Goal: Task Accomplishment & Management: Complete application form

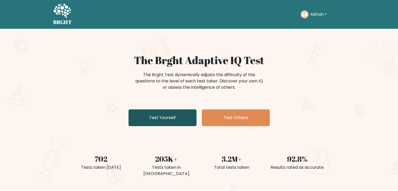
click at [179, 118] on link "Test Yourself" at bounding box center [162, 117] width 68 height 17
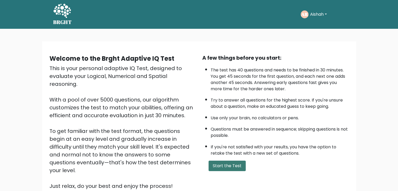
click at [223, 167] on button "Start the Test" at bounding box center [226, 166] width 37 height 10
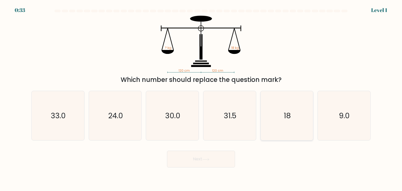
click at [282, 118] on icon "18" at bounding box center [286, 115] width 49 height 49
click at [201, 98] on input "e. 18" at bounding box center [201, 96] width 0 height 3
radio input "true"
click at [208, 155] on button "Next" at bounding box center [201, 159] width 68 height 17
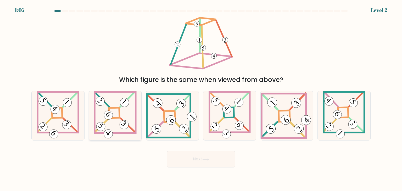
click at [118, 116] on icon at bounding box center [115, 115] width 43 height 49
click at [201, 98] on input "b." at bounding box center [201, 96] width 0 height 3
radio input "true"
click at [188, 157] on button "Next" at bounding box center [201, 159] width 68 height 17
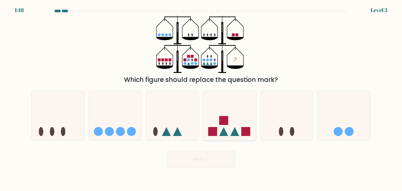
click at [220, 128] on icon at bounding box center [229, 115] width 53 height 43
click at [201, 98] on input "d." at bounding box center [201, 96] width 0 height 3
radio input "true"
click at [186, 158] on button "Next" at bounding box center [201, 159] width 68 height 17
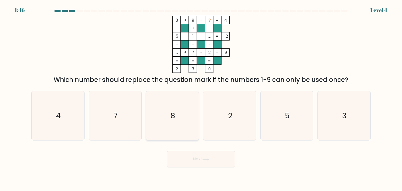
click at [173, 109] on icon "8" at bounding box center [172, 115] width 49 height 49
click at [201, 98] on input "c. 8" at bounding box center [201, 96] width 0 height 3
radio input "true"
click at [207, 159] on icon at bounding box center [205, 159] width 7 height 3
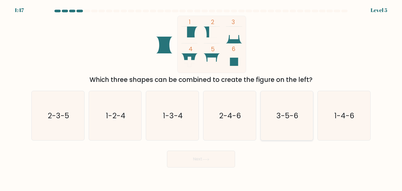
click at [282, 112] on text "3-5-6" at bounding box center [287, 115] width 22 height 10
click at [201, 98] on input "e. 3-5-6" at bounding box center [201, 96] width 0 height 3
radio input "true"
click at [195, 158] on button "Next" at bounding box center [201, 159] width 68 height 17
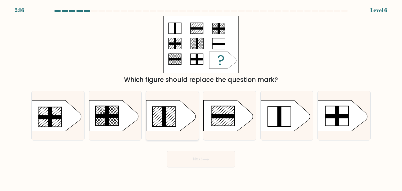
click at [166, 111] on icon at bounding box center [170, 115] width 49 height 31
click at [201, 98] on input "c." at bounding box center [201, 96] width 0 height 3
radio input "true"
click at [201, 160] on button "Next" at bounding box center [201, 159] width 68 height 17
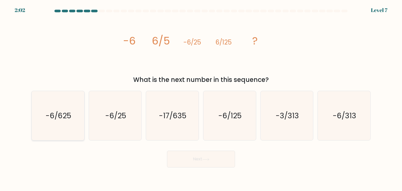
click at [55, 118] on text "-6/625" at bounding box center [59, 115] width 26 height 10
click at [201, 98] on input "a. -6/625" at bounding box center [201, 96] width 0 height 3
radio input "true"
click at [204, 157] on button "Next" at bounding box center [201, 159] width 68 height 17
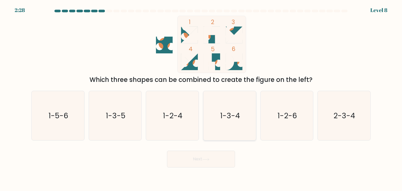
click at [238, 116] on text "1-3-4" at bounding box center [230, 115] width 20 height 10
click at [201, 98] on input "d. 1-3-4" at bounding box center [201, 96] width 0 height 3
radio input "true"
click at [195, 163] on button "Next" at bounding box center [201, 159] width 68 height 17
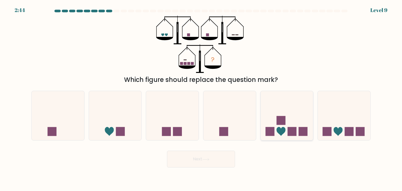
click at [291, 118] on icon at bounding box center [287, 115] width 53 height 43
click at [201, 98] on input "e." at bounding box center [201, 96] width 0 height 3
radio input "true"
click at [211, 158] on button "Next" at bounding box center [201, 159] width 68 height 17
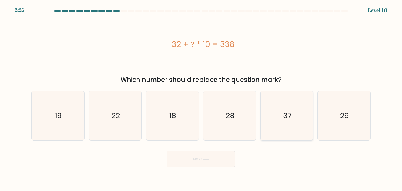
click at [294, 105] on icon "37" at bounding box center [286, 115] width 49 height 49
click at [201, 98] on input "e. 37" at bounding box center [201, 96] width 0 height 3
radio input "true"
click at [210, 166] on button "Next" at bounding box center [201, 159] width 68 height 17
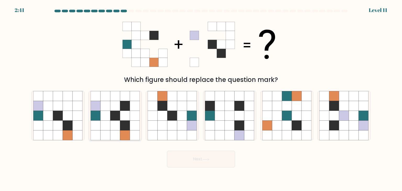
click at [111, 122] on icon at bounding box center [115, 126] width 10 height 10
click at [201, 98] on input "b." at bounding box center [201, 96] width 0 height 3
radio input "true"
click at [193, 160] on button "Next" at bounding box center [201, 159] width 68 height 17
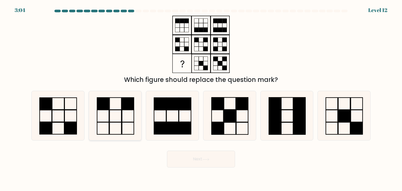
click at [118, 111] on icon at bounding box center [115, 115] width 49 height 49
click at [201, 98] on input "b." at bounding box center [201, 96] width 0 height 3
radio input "true"
click at [197, 159] on button "Next" at bounding box center [201, 159] width 68 height 17
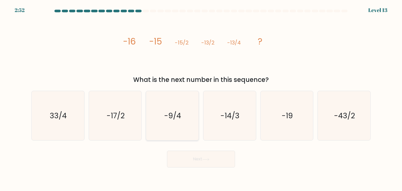
click at [179, 115] on text "-9/4" at bounding box center [172, 115] width 17 height 10
click at [201, 98] on input "c. -9/4" at bounding box center [201, 96] width 0 height 3
radio input "true"
click at [198, 157] on button "Next" at bounding box center [201, 159] width 68 height 17
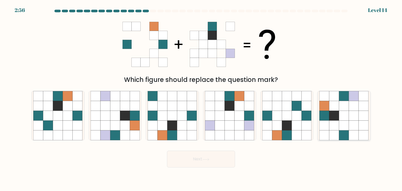
click at [351, 114] on icon at bounding box center [354, 116] width 10 height 10
click at [201, 98] on input "f." at bounding box center [201, 96] width 0 height 3
radio input "true"
click at [202, 159] on button "Next" at bounding box center [201, 159] width 68 height 17
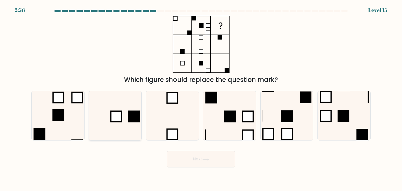
click at [132, 108] on icon at bounding box center [115, 115] width 49 height 49
click at [201, 98] on input "b." at bounding box center [201, 96] width 0 height 3
radio input "true"
click at [211, 157] on button "Next" at bounding box center [201, 159] width 68 height 17
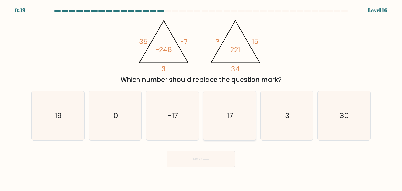
click at [239, 117] on icon "17" at bounding box center [229, 115] width 49 height 49
click at [201, 98] on input "d. 17" at bounding box center [201, 96] width 0 height 3
radio input "true"
click at [210, 157] on button "Next" at bounding box center [201, 159] width 68 height 17
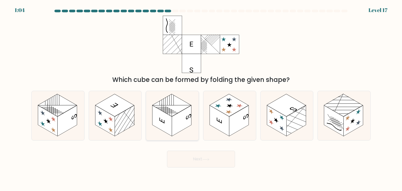
click at [172, 110] on rect at bounding box center [171, 105] width 39 height 22
click at [201, 98] on input "c." at bounding box center [201, 96] width 0 height 3
radio input "true"
click at [200, 163] on button "Next" at bounding box center [201, 159] width 68 height 17
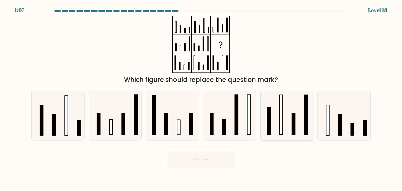
click at [280, 109] on rect at bounding box center [280, 115] width 3 height 40
click at [201, 98] on input "e." at bounding box center [201, 96] width 0 height 3
radio input "true"
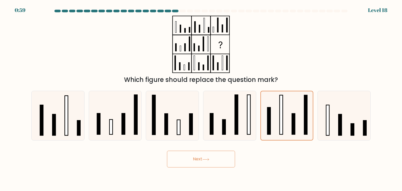
click at [205, 159] on icon at bounding box center [205, 159] width 7 height 3
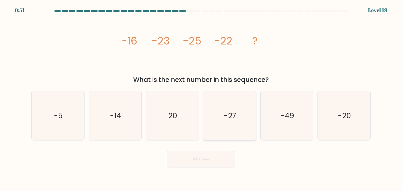
click at [238, 105] on icon "-27" at bounding box center [229, 115] width 49 height 49
click at [201, 98] on input "d. -27" at bounding box center [201, 96] width 0 height 3
radio input "true"
click at [200, 160] on button "Next" at bounding box center [201, 159] width 68 height 17
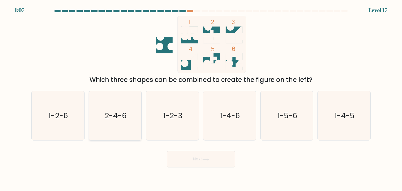
click at [103, 116] on icon "2-4-6" at bounding box center [115, 115] width 49 height 49
click at [201, 98] on input "b. 2-4-6" at bounding box center [201, 96] width 0 height 3
radio input "true"
click at [203, 159] on button "Next" at bounding box center [201, 159] width 68 height 17
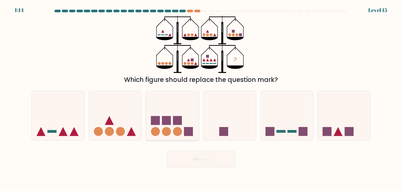
click at [163, 131] on circle at bounding box center [166, 131] width 9 height 9
click at [201, 98] on input "c." at bounding box center [201, 96] width 0 height 3
radio input "true"
click at [194, 162] on button "Next" at bounding box center [201, 159] width 68 height 17
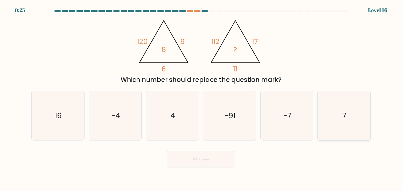
click at [324, 113] on icon "7" at bounding box center [343, 115] width 49 height 49
click at [201, 98] on input "f. 7" at bounding box center [201, 96] width 0 height 3
radio input "true"
click at [211, 162] on button "Next" at bounding box center [201, 159] width 68 height 17
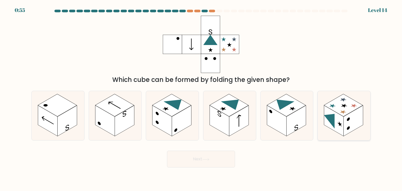
click at [346, 106] on rect at bounding box center [343, 105] width 39 height 22
click at [201, 98] on input "f." at bounding box center [201, 96] width 0 height 3
radio input "true"
click at [205, 161] on button "Next" at bounding box center [201, 159] width 68 height 17
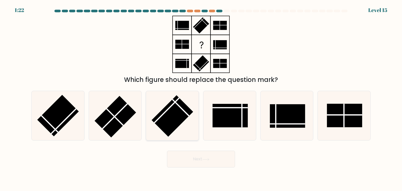
click at [183, 108] on rect at bounding box center [173, 116] width 42 height 42
click at [201, 98] on input "c." at bounding box center [201, 96] width 0 height 3
radio input "true"
click at [195, 161] on button "Next" at bounding box center [201, 159] width 68 height 17
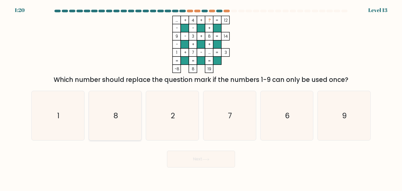
click at [121, 111] on icon "8" at bounding box center [115, 115] width 49 height 49
click at [201, 98] on input "b. 8" at bounding box center [201, 96] width 0 height 3
radio input "true"
click at [152, 113] on icon "2" at bounding box center [172, 115] width 49 height 49
click at [201, 98] on input "c. 2" at bounding box center [201, 96] width 0 height 3
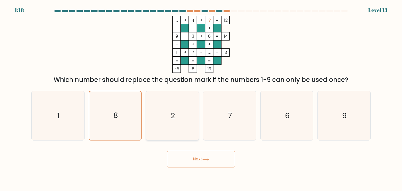
radio input "true"
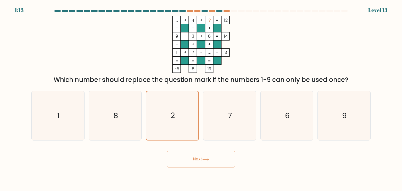
click at [189, 159] on button "Next" at bounding box center [201, 159] width 68 height 17
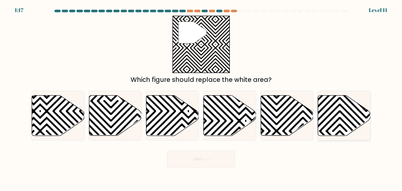
click at [328, 114] on icon at bounding box center [344, 115] width 53 height 40
click at [201, 98] on input "f." at bounding box center [201, 96] width 0 height 3
radio input "true"
click at [282, 125] on icon at bounding box center [303, 137] width 106 height 106
click at [201, 98] on input "e." at bounding box center [201, 96] width 0 height 3
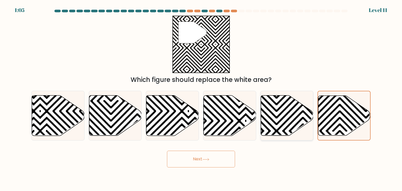
radio input "true"
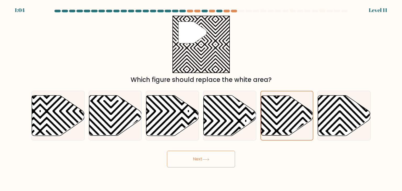
click at [196, 160] on button "Next" at bounding box center [201, 159] width 68 height 17
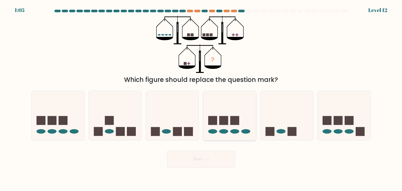
click at [232, 132] on ellipse at bounding box center [234, 131] width 9 height 4
click at [201, 98] on input "d." at bounding box center [201, 96] width 0 height 3
radio input "true"
click at [206, 160] on icon at bounding box center [205, 159] width 7 height 3
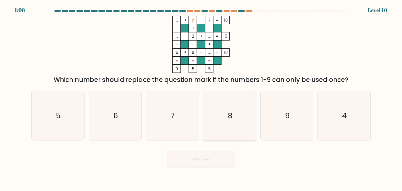
click at [237, 113] on icon "8" at bounding box center [229, 115] width 49 height 49
click at [201, 98] on input "d. 8" at bounding box center [201, 96] width 0 height 3
radio input "true"
click at [195, 157] on button "Next" at bounding box center [201, 159] width 68 height 17
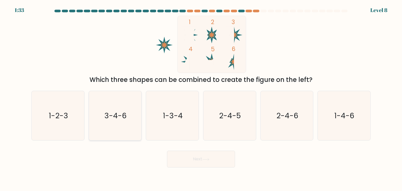
click at [111, 102] on icon "3-4-6" at bounding box center [115, 115] width 49 height 49
click at [201, 98] on input "b. 3-4-6" at bounding box center [201, 96] width 0 height 3
radio input "true"
click at [205, 157] on button "Next" at bounding box center [201, 159] width 68 height 17
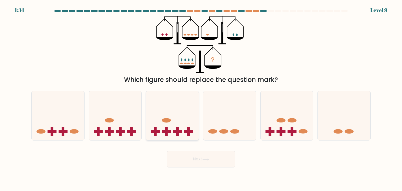
click at [165, 127] on rect at bounding box center [166, 131] width 3 height 9
click at [201, 98] on input "c." at bounding box center [201, 96] width 0 height 3
radio input "true"
click at [197, 158] on button "Next" at bounding box center [201, 159] width 68 height 17
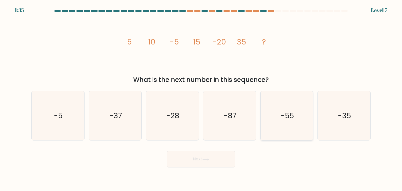
click at [288, 121] on icon "-55" at bounding box center [286, 115] width 49 height 49
click at [201, 98] on input "e. -55" at bounding box center [201, 96] width 0 height 3
radio input "true"
click at [199, 162] on button "Next" at bounding box center [201, 159] width 68 height 17
click at [195, 158] on button "Next" at bounding box center [201, 159] width 68 height 17
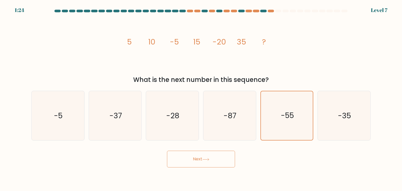
click at [206, 161] on button "Next" at bounding box center [201, 159] width 68 height 17
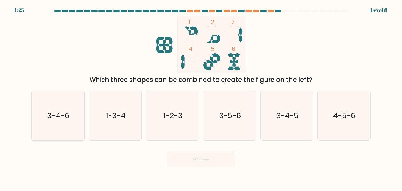
click at [67, 112] on text "3-4-6" at bounding box center [58, 115] width 22 height 10
click at [201, 98] on input "a. 3-4-6" at bounding box center [201, 96] width 0 height 3
radio input "true"
click at [196, 160] on button "Next" at bounding box center [201, 159] width 68 height 17
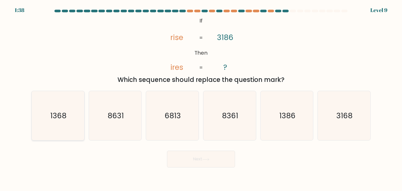
click at [56, 118] on text "1368" at bounding box center [58, 115] width 16 height 10
click at [201, 98] on input "a. 1368" at bounding box center [201, 96] width 0 height 3
radio input "true"
click at [195, 161] on button "Next" at bounding box center [201, 159] width 68 height 17
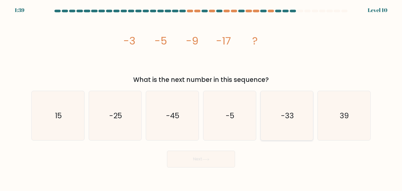
click at [279, 113] on icon "-33" at bounding box center [286, 115] width 49 height 49
click at [201, 98] on input "e. -33" at bounding box center [201, 96] width 0 height 3
radio input "true"
click at [207, 158] on icon at bounding box center [205, 159] width 7 height 3
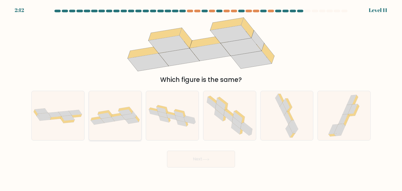
click at [128, 112] on icon at bounding box center [125, 112] width 14 height 6
click at [201, 98] on input "b." at bounding box center [201, 96] width 0 height 3
radio input "true"
click at [197, 156] on button "Next" at bounding box center [201, 159] width 68 height 17
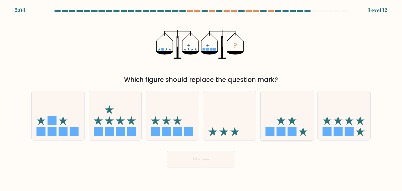
click at [281, 134] on rect at bounding box center [280, 131] width 9 height 9
click at [201, 98] on input "e." at bounding box center [201, 96] width 0 height 3
radio input "true"
click at [209, 160] on icon at bounding box center [205, 159] width 6 height 2
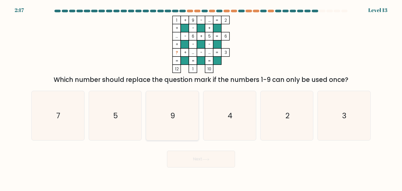
click at [189, 112] on icon "9" at bounding box center [172, 115] width 49 height 49
click at [201, 98] on input "c. 9" at bounding box center [201, 96] width 0 height 3
radio input "true"
click at [202, 159] on button "Next" at bounding box center [201, 159] width 68 height 17
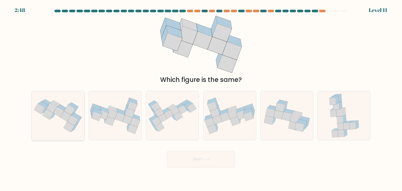
click at [59, 119] on icon at bounding box center [58, 115] width 53 height 39
click at [201, 98] on input "a." at bounding box center [201, 96] width 0 height 3
radio input "true"
click at [203, 164] on button "Next" at bounding box center [201, 159] width 68 height 17
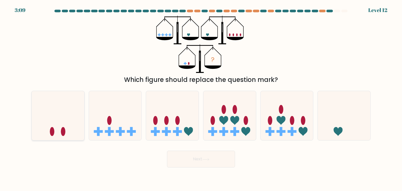
click at [64, 132] on ellipse at bounding box center [63, 131] width 4 height 9
click at [201, 98] on input "a." at bounding box center [201, 96] width 0 height 3
radio input "true"
click at [202, 160] on button "Next" at bounding box center [201, 159] width 68 height 17
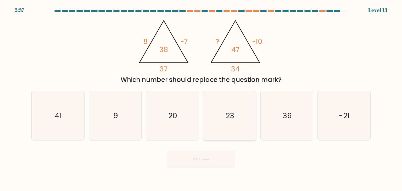
click at [232, 110] on icon "23" at bounding box center [229, 115] width 49 height 49
click at [201, 98] on input "d. 23" at bounding box center [201, 96] width 0 height 3
radio input "true"
click at [206, 155] on button "Next" at bounding box center [201, 159] width 68 height 17
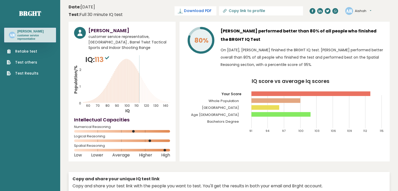
click at [211, 9] on span "Download PDF" at bounding box center [197, 10] width 27 height 5
click at [194, 11] on span "✓ Your PDF is downloaded..." at bounding box center [186, 10] width 59 height 9
click at [207, 10] on span "✓ Your PDF is downloaded..." at bounding box center [186, 10] width 59 height 9
click at [211, 12] on span "Download PDF" at bounding box center [197, 10] width 27 height 5
click at [21, 71] on link "Test Results" at bounding box center [23, 73] width 32 height 5
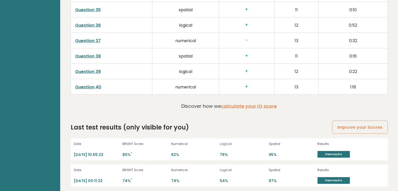
scroll to position [1373, 0]
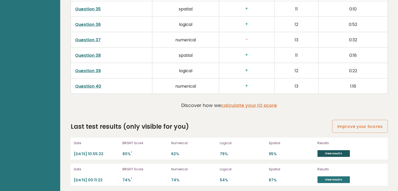
click at [325, 151] on link "View results" at bounding box center [333, 153] width 32 height 7
